Goal: Information Seeking & Learning: Learn about a topic

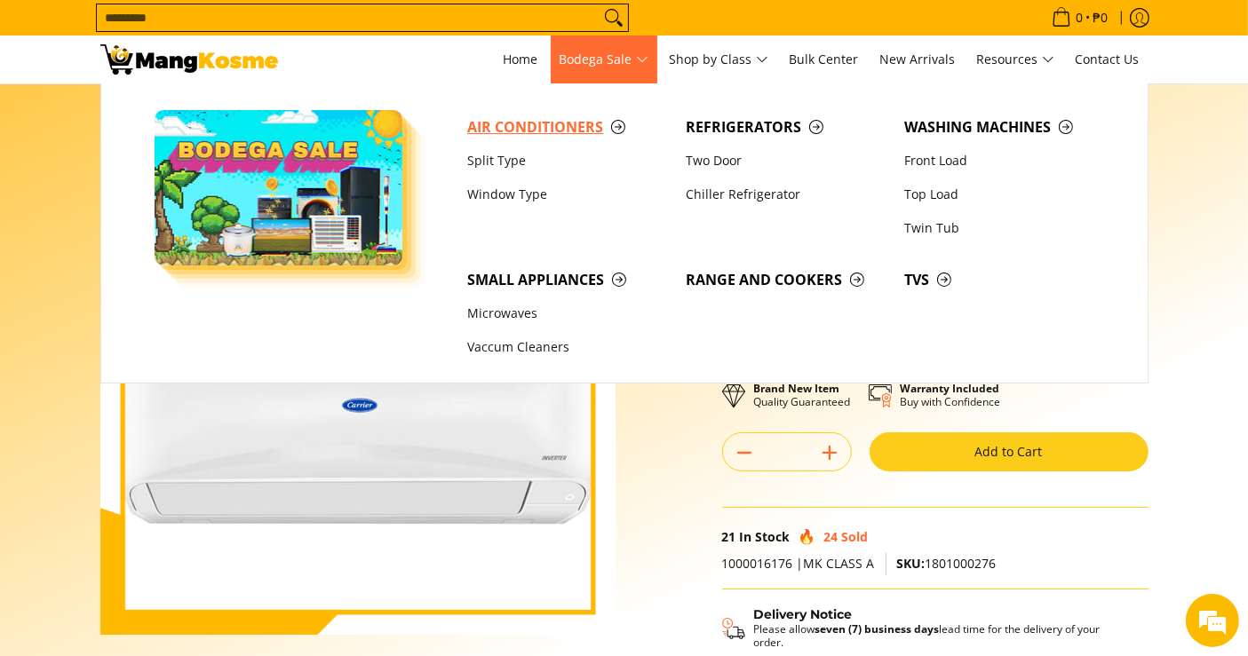
drag, startPoint x: 0, startPoint y: 0, endPoint x: 565, endPoint y: 133, distance: 580.3
click at [565, 133] on span "Air Conditioners" at bounding box center [567, 127] width 201 height 22
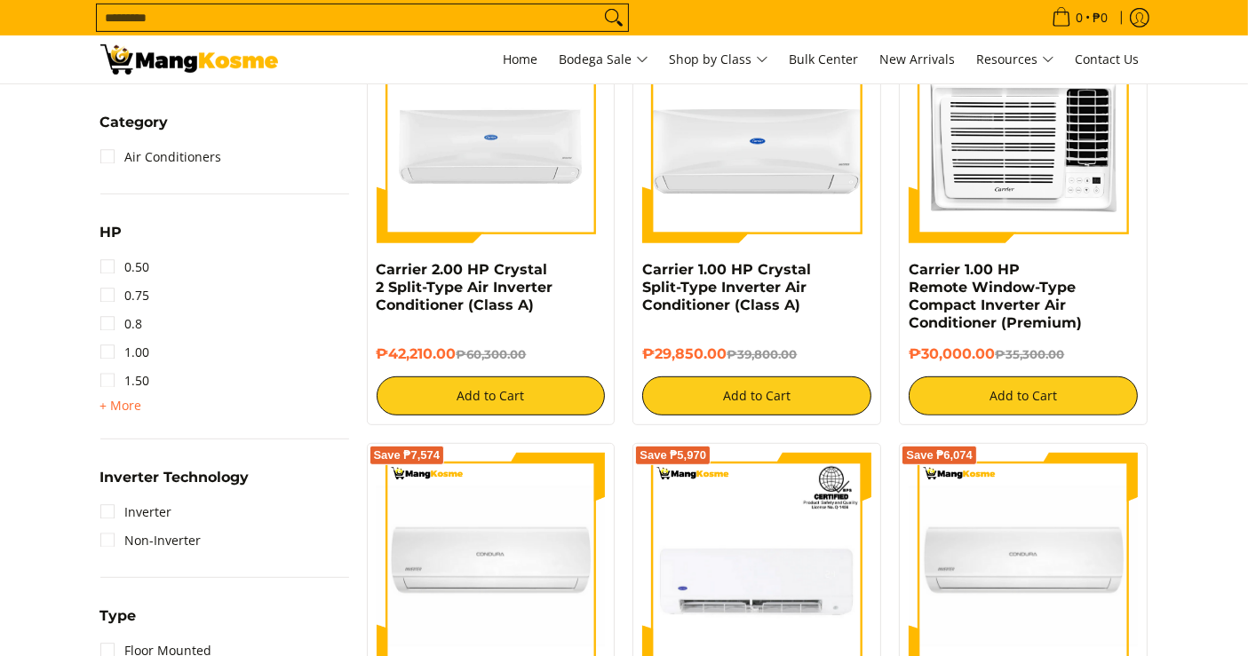
scroll to position [828, 0]
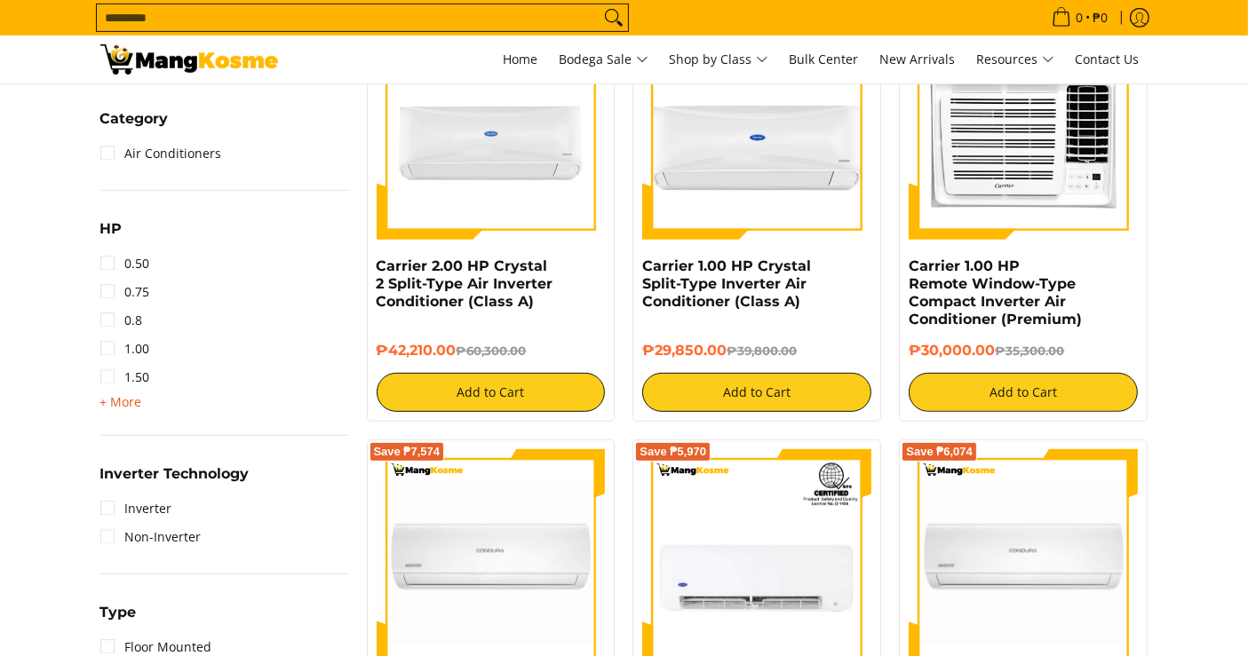
click at [126, 402] on span "+ More" at bounding box center [121, 402] width 42 height 14
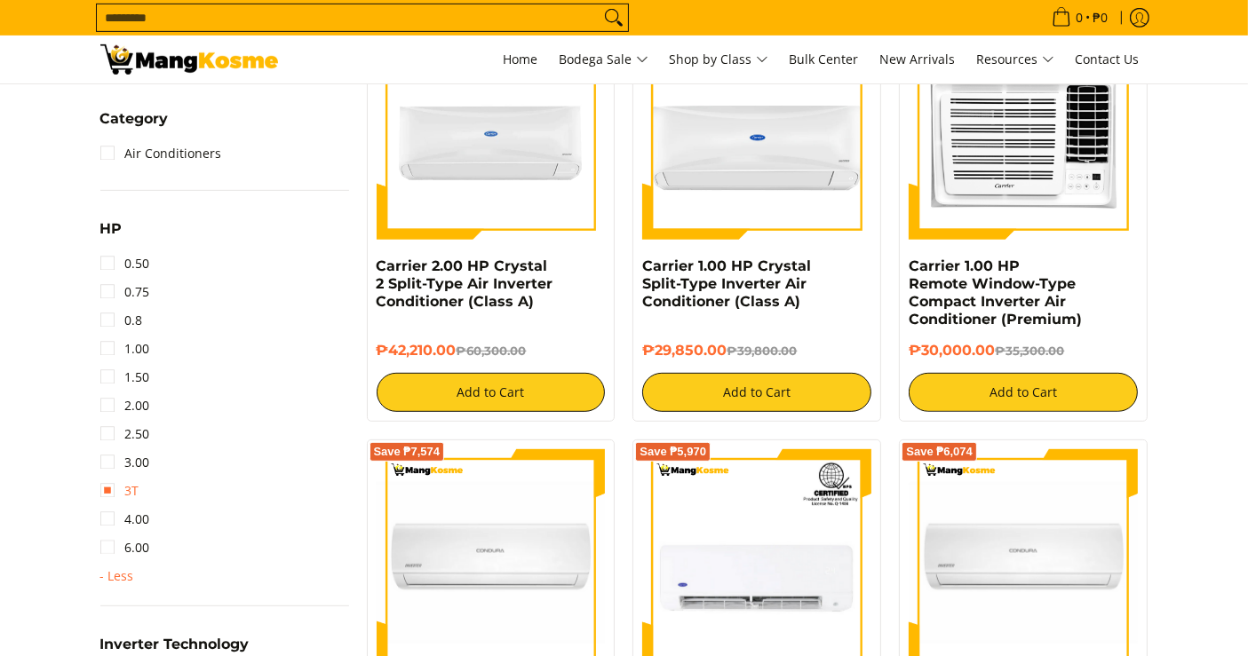
click at [134, 491] on link "3T" at bounding box center [119, 491] width 39 height 28
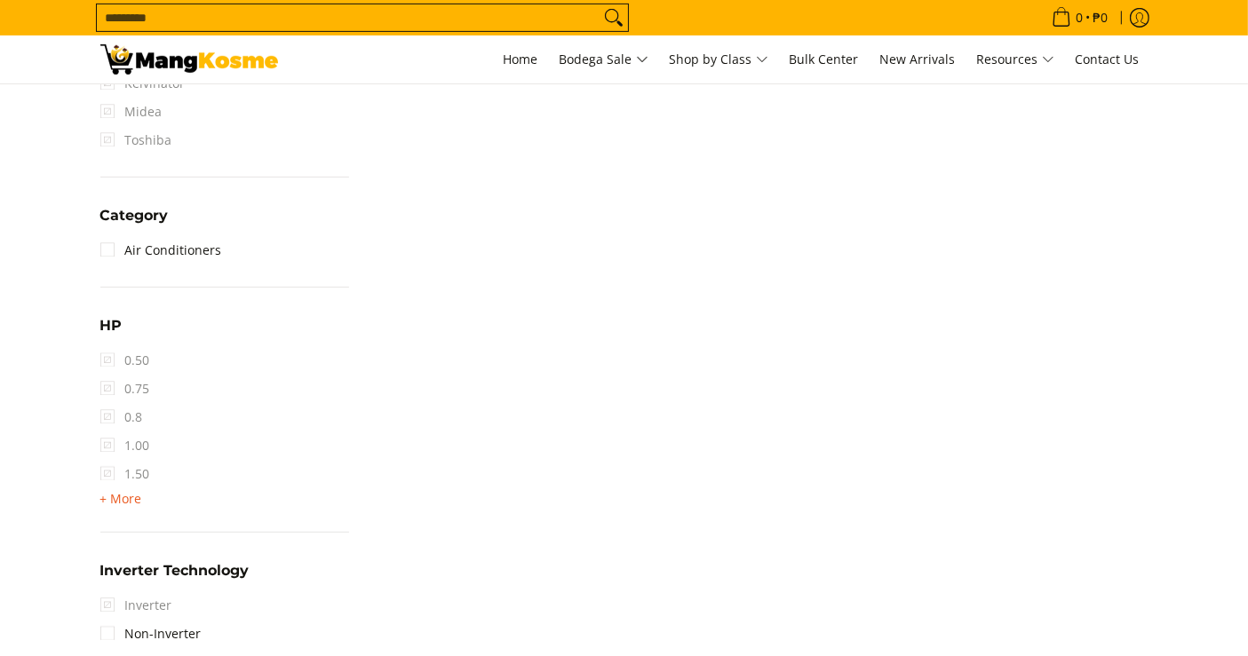
scroll to position [808, 0]
click at [128, 504] on span "+ More" at bounding box center [121, 500] width 42 height 14
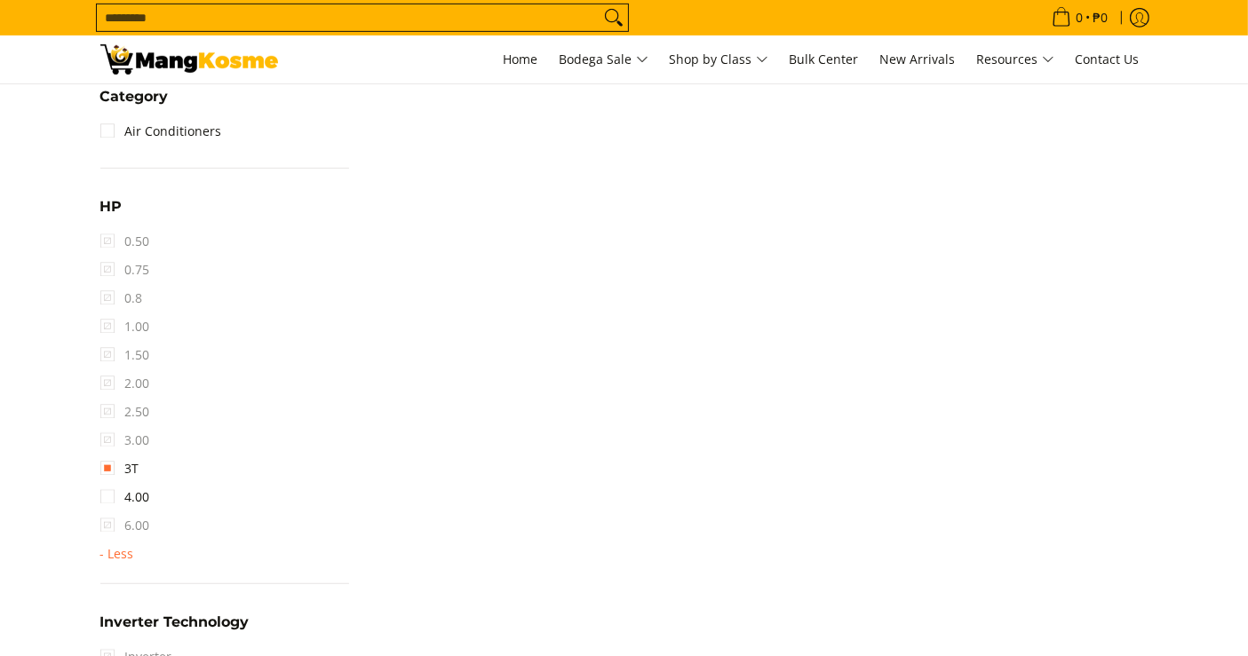
scroll to position [975, 0]
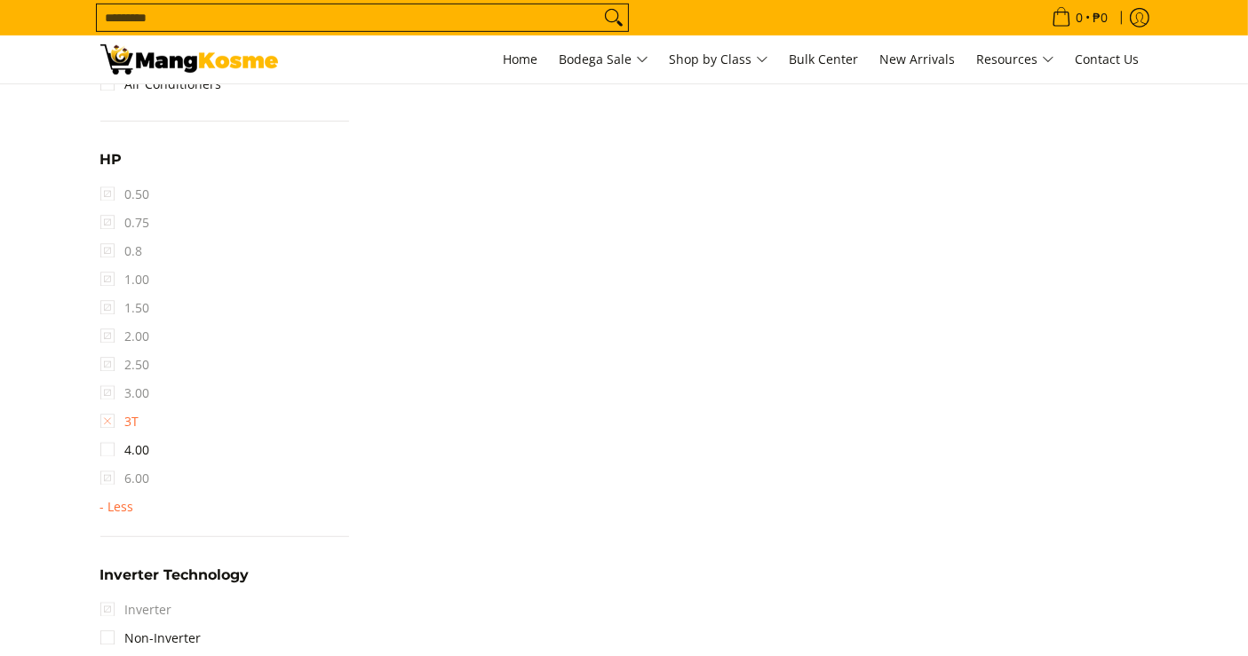
click at [114, 417] on link "3T" at bounding box center [119, 422] width 39 height 28
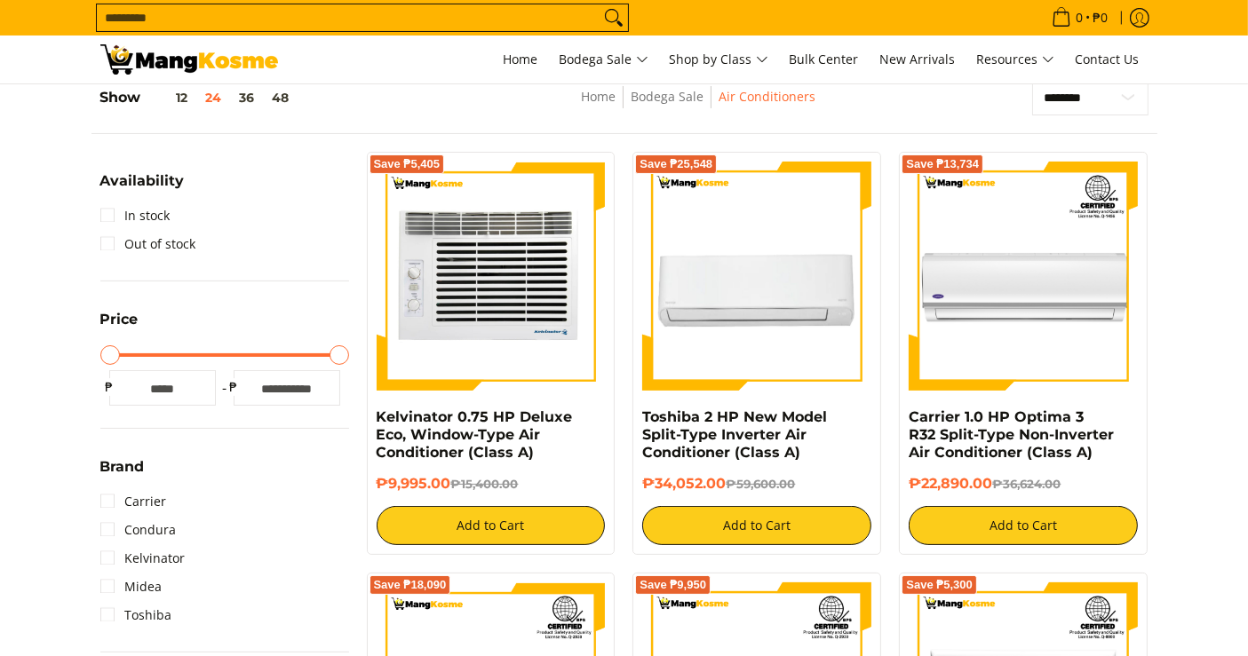
scroll to position [250, 0]
